Goal: Task Accomplishment & Management: Manage account settings

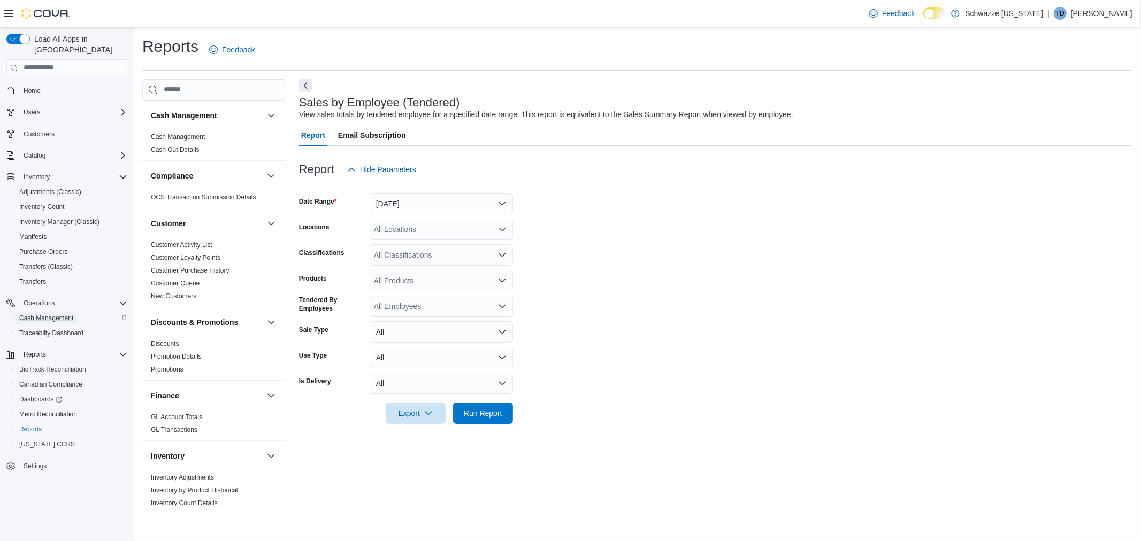
click at [39, 314] on span "Cash Management" at bounding box center [46, 318] width 54 height 9
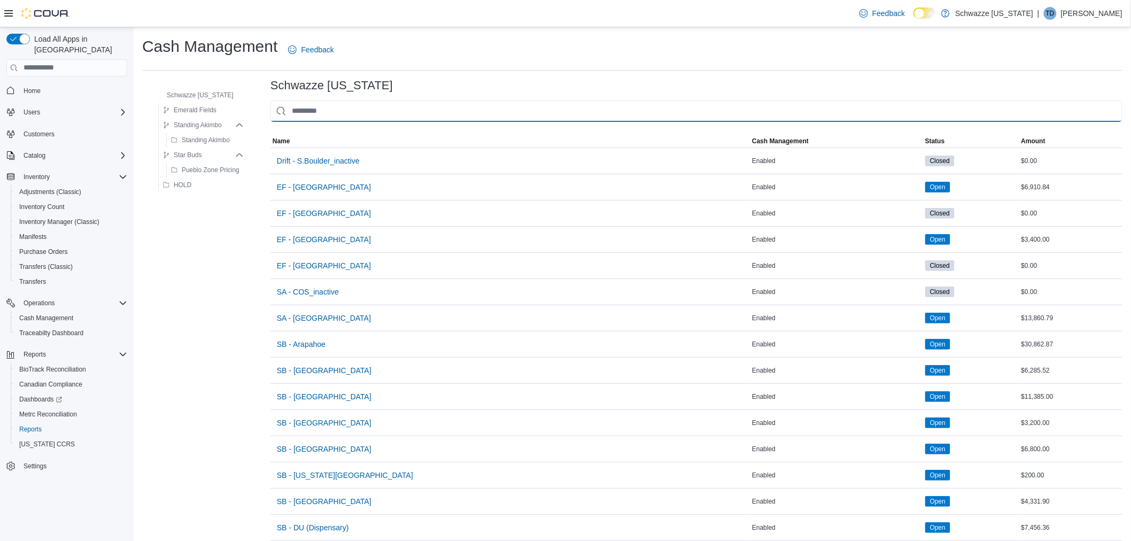
click at [293, 106] on input "This is a search bar. As you type, the results lower in the page will automatic…" at bounding box center [697, 111] width 852 height 21
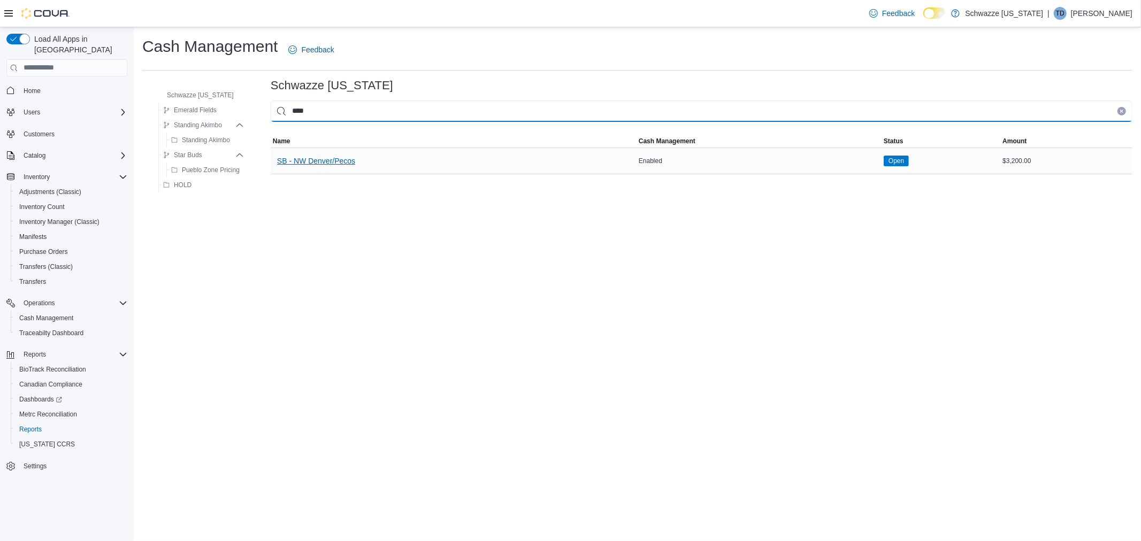
type input "****"
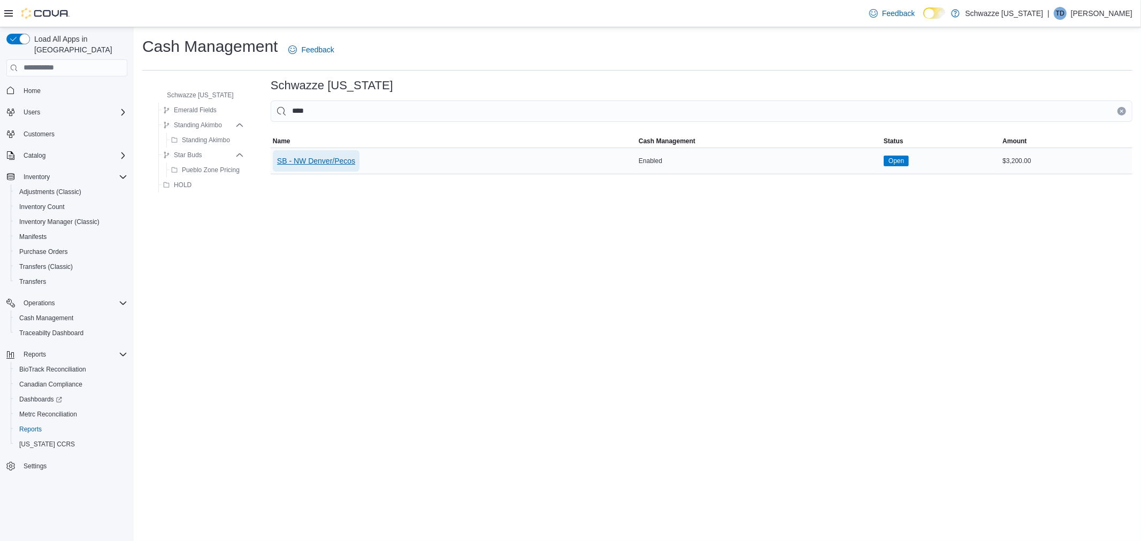
click at [326, 159] on span "SB - NW Denver/Pecos" at bounding box center [316, 161] width 78 height 11
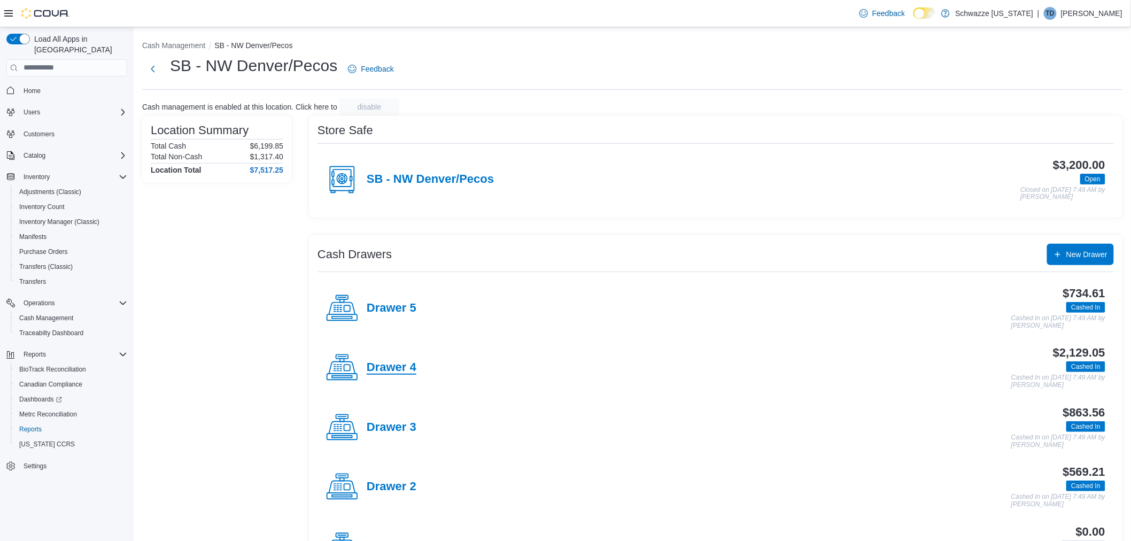
click at [407, 369] on h4 "Drawer 4" at bounding box center [392, 368] width 50 height 14
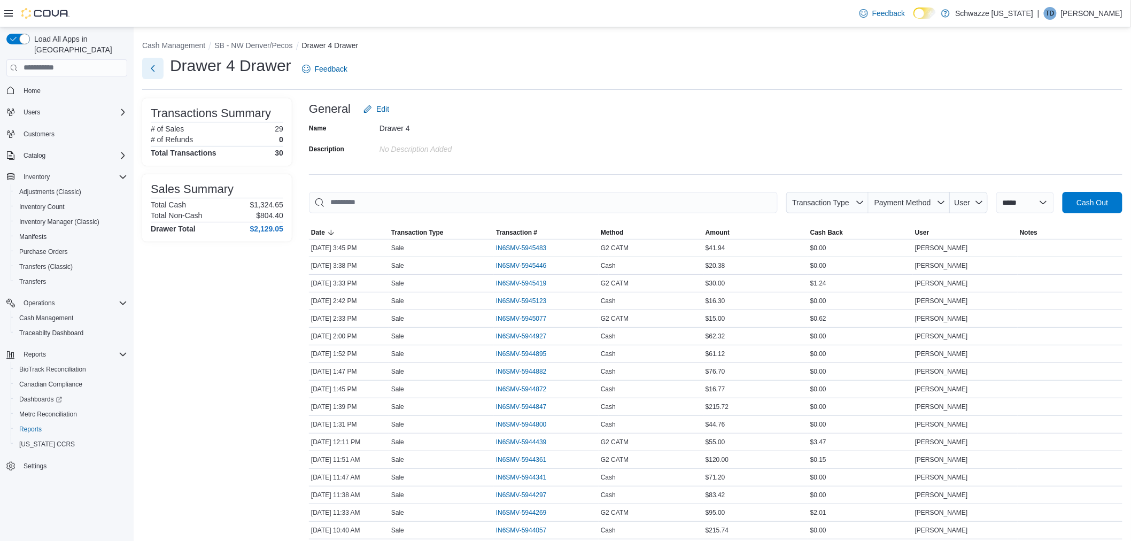
click at [151, 73] on button "Next" at bounding box center [152, 68] width 21 height 21
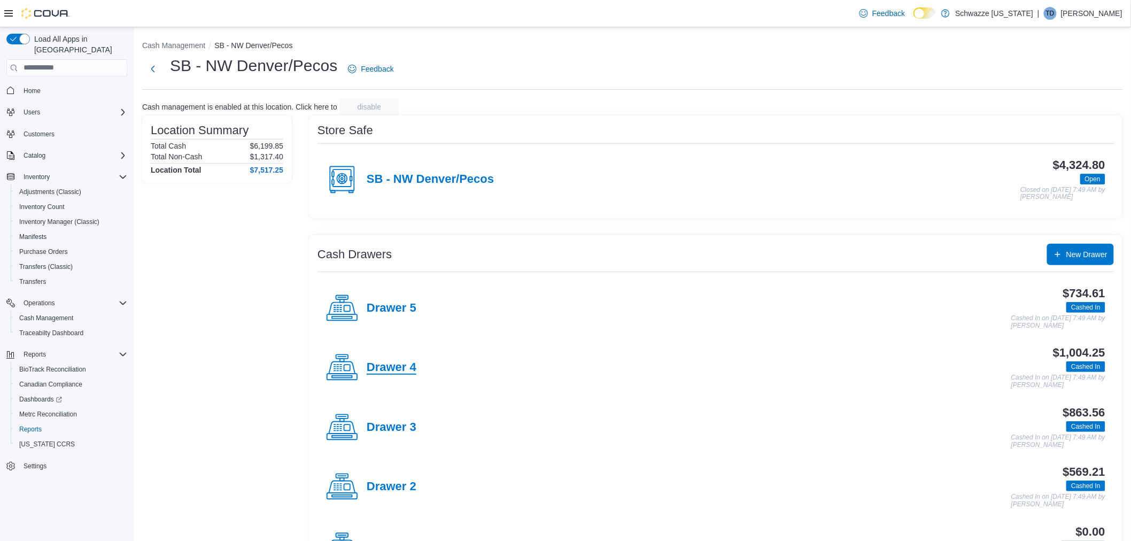
click at [380, 365] on h4 "Drawer 4" at bounding box center [392, 368] width 50 height 14
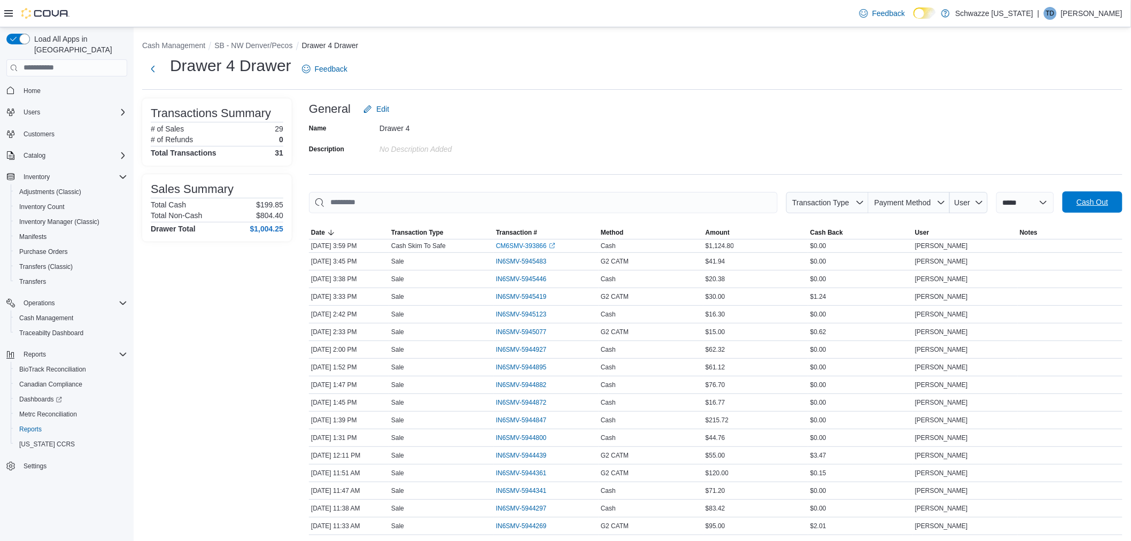
click at [1093, 197] on span "Cash Out" at bounding box center [1093, 202] width 32 height 11
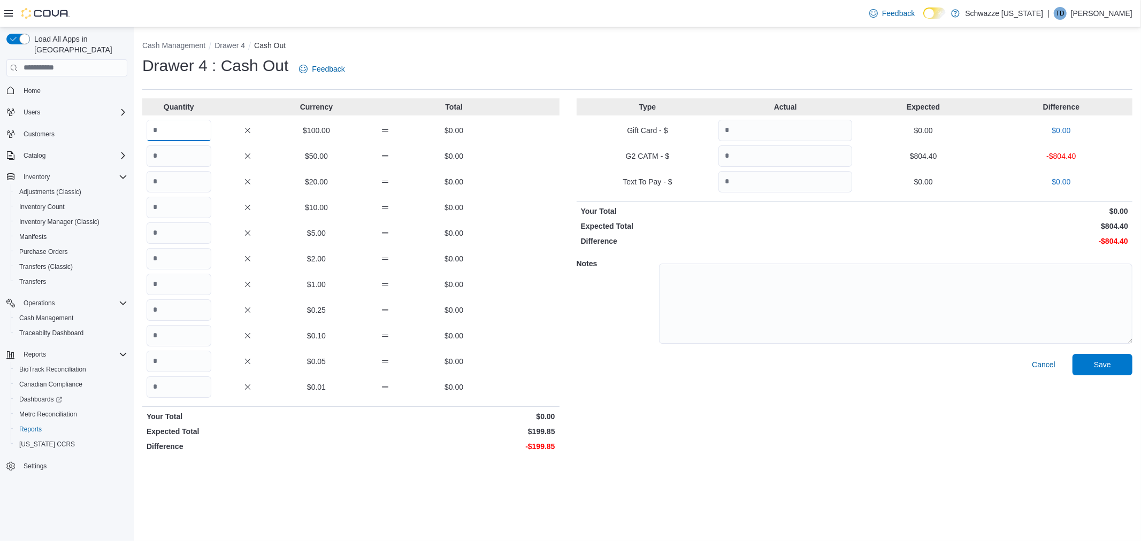
click at [180, 121] on input "Quantity" at bounding box center [179, 130] width 65 height 21
type input "*"
drag, startPoint x: 759, startPoint y: 145, endPoint x: 659, endPoint y: 157, distance: 100.6
click at [659, 157] on div "G2 CATM - $ $804.40 -$804.40" at bounding box center [854, 155] width 556 height 21
type input "******"
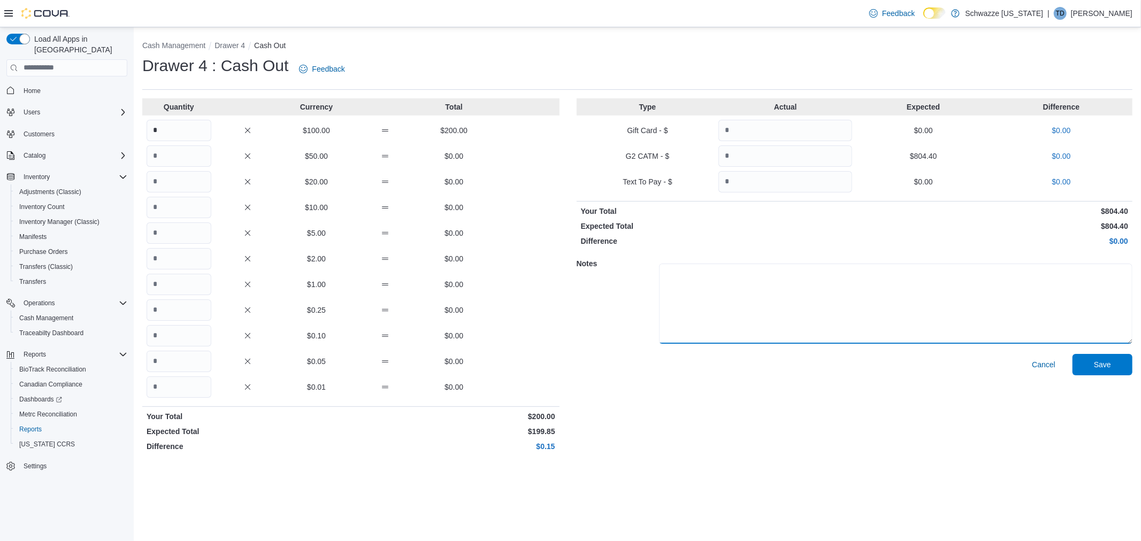
click at [801, 307] on textarea at bounding box center [895, 304] width 473 height 80
type textarea "**********"
click at [1110, 360] on span "Save" at bounding box center [1101, 364] width 17 height 11
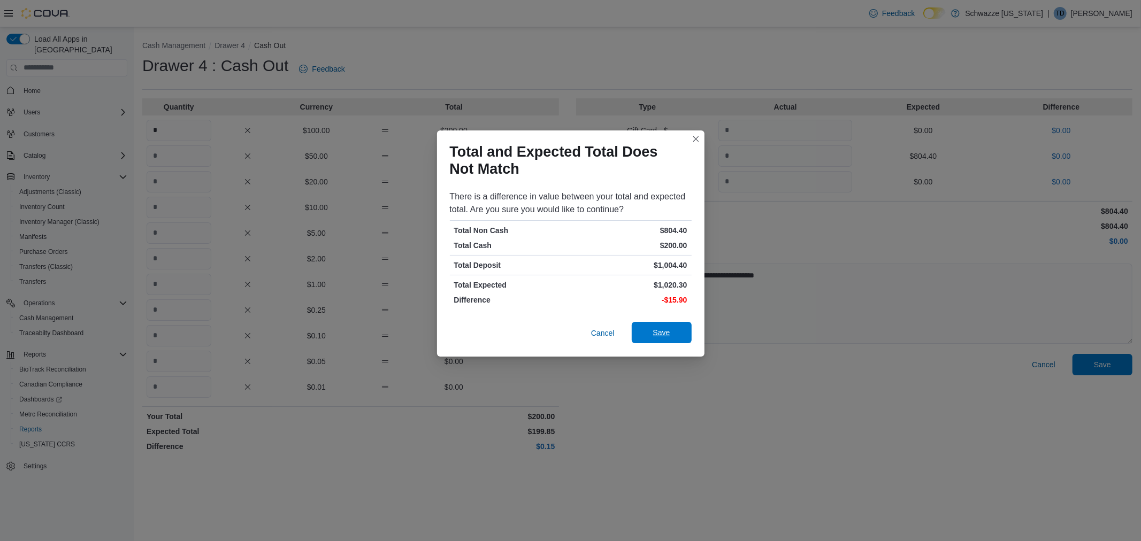
click at [664, 336] on span "Save" at bounding box center [661, 332] width 17 height 11
